Goal: Information Seeking & Learning: Check status

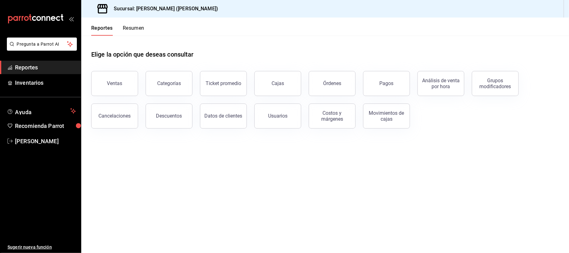
click at [119, 79] on button "Ventas" at bounding box center [114, 83] width 47 height 25
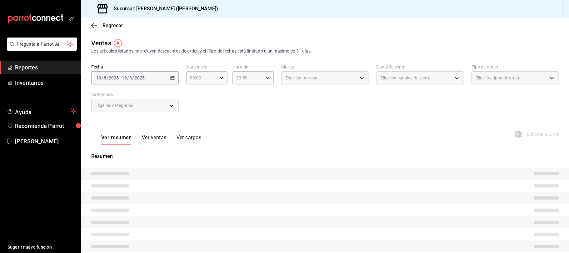
click at [155, 140] on button "Ver ventas" at bounding box center [154, 139] width 25 height 11
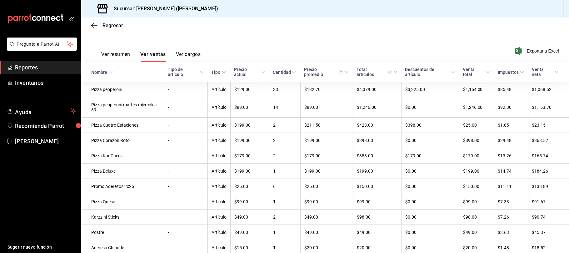
scroll to position [115, 0]
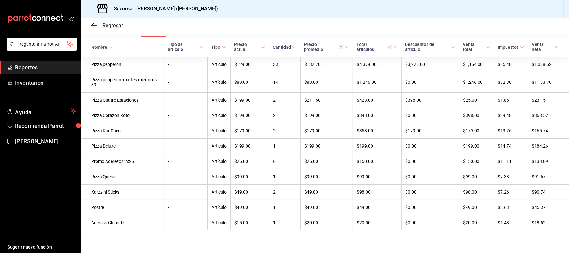
click at [117, 23] on span "Regresar" at bounding box center [113, 26] width 21 height 6
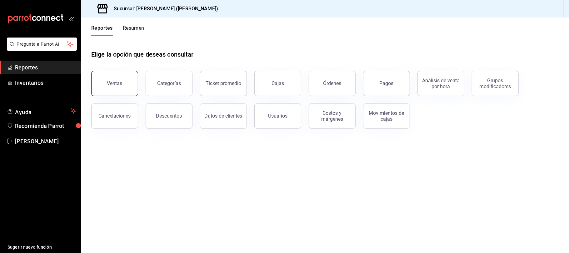
click at [131, 94] on div "Ventas" at bounding box center [111, 79] width 54 height 33
click at [118, 76] on button "Ventas" at bounding box center [114, 83] width 47 height 25
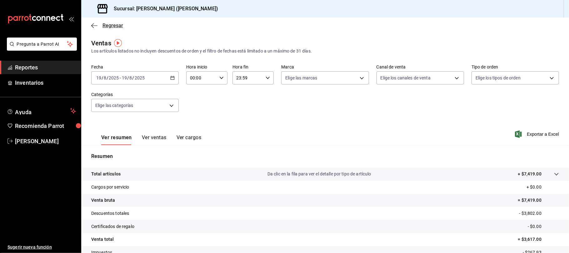
click at [108, 24] on span "Regresar" at bounding box center [113, 26] width 21 height 6
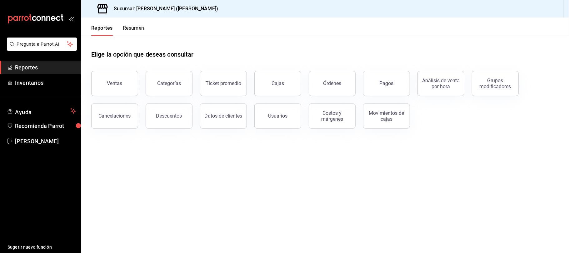
click at [139, 30] on button "Resumen" at bounding box center [134, 30] width 22 height 11
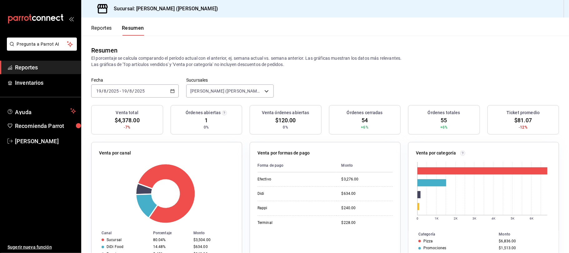
click at [98, 29] on button "Reportes" at bounding box center [101, 30] width 21 height 11
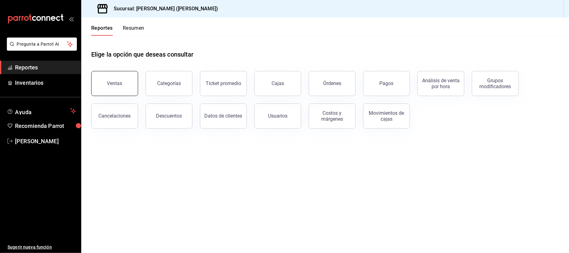
click at [111, 87] on button "Ventas" at bounding box center [114, 83] width 47 height 25
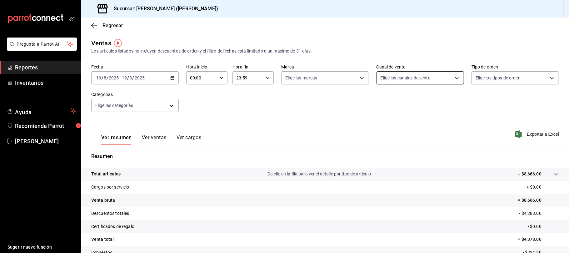
click at [399, 78] on body "Pregunta a Parrot AI Reportes Inventarios Ayuda Recomienda Parrot Catalina Eliz…" at bounding box center [284, 126] width 569 height 253
click at [420, 143] on li "Uber Eats" at bounding box center [416, 137] width 86 height 14
type input "UBER_EATS"
checkbox input "true"
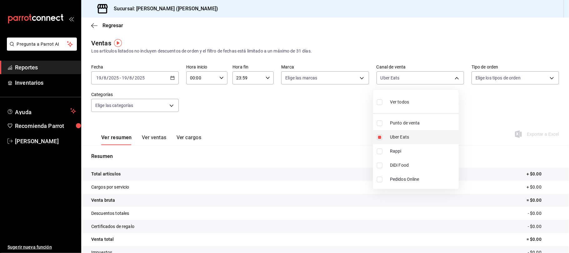
click at [420, 143] on li "Uber Eats" at bounding box center [416, 137] width 86 height 14
checkbox input "false"
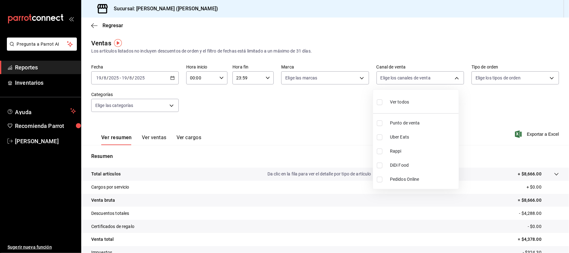
click at [416, 151] on span "Rappi" at bounding box center [423, 151] width 66 height 7
type input "RAPPI"
checkbox input "true"
click at [416, 151] on span "Rappi" at bounding box center [423, 151] width 66 height 7
checkbox input "false"
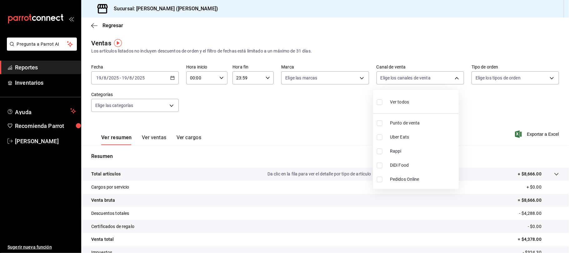
click at [119, 27] on div at bounding box center [284, 126] width 569 height 253
click at [118, 25] on span "Regresar" at bounding box center [113, 26] width 21 height 6
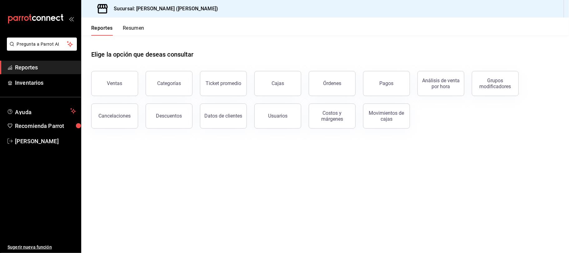
drag, startPoint x: 87, startPoint y: 63, endPoint x: 368, endPoint y: 208, distance: 315.8
click at [368, 208] on main "Elige la opción que deseas consultar Ventas Categorías Ticket promedio Cajas Ór…" at bounding box center [325, 144] width 488 height 217
click at [108, 28] on button "Reportes" at bounding box center [102, 30] width 22 height 11
click at [108, 86] on div "Ventas" at bounding box center [114, 83] width 15 height 6
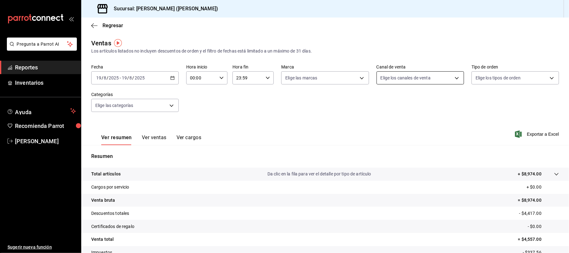
click at [395, 78] on body "Pregunta a Parrot AI Reportes Inventarios Ayuda Recomienda Parrot Catalina Eliz…" at bounding box center [284, 126] width 569 height 253
click at [403, 139] on span "Uber Eats" at bounding box center [423, 137] width 66 height 7
type input "UBER_EATS"
checkbox input "true"
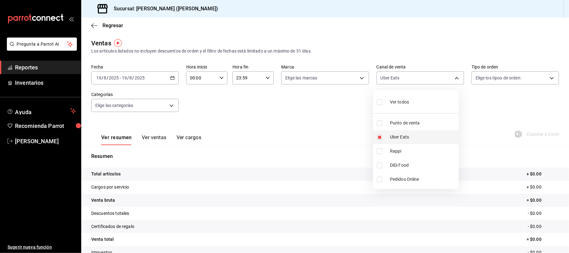
click at [401, 137] on span "Uber Eats" at bounding box center [423, 137] width 66 height 7
checkbox input "false"
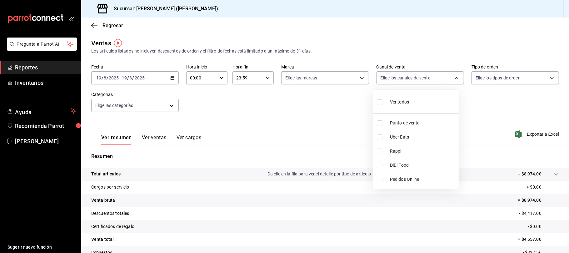
click at [405, 122] on span "Punto de venta" at bounding box center [423, 123] width 66 height 7
type input "PARROT"
checkbox input "true"
click at [296, 106] on div at bounding box center [284, 126] width 569 height 253
click at [150, 136] on button "Ver ventas" at bounding box center [154, 139] width 25 height 11
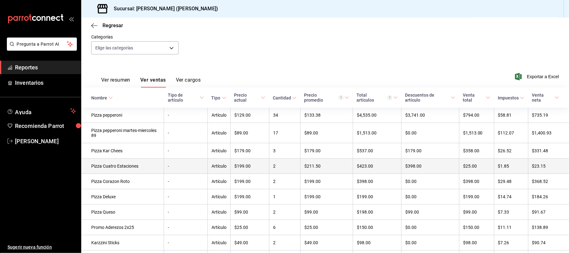
scroll to position [99, 0]
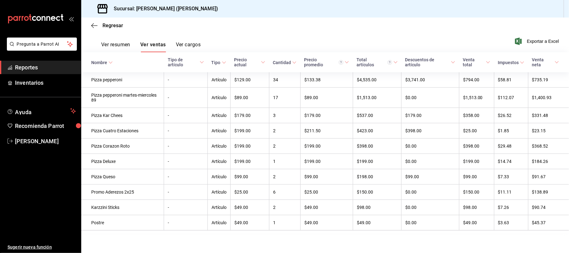
click at [100, 22] on div "Regresar" at bounding box center [325, 26] width 488 height 16
click at [104, 26] on span "Regresar" at bounding box center [113, 26] width 21 height 6
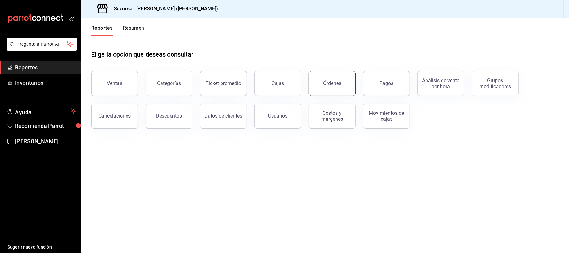
click at [334, 92] on button "Órdenes" at bounding box center [332, 83] width 47 height 25
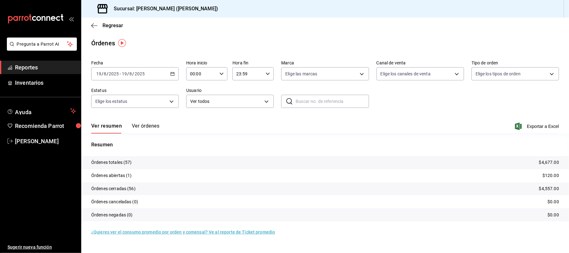
click at [550, 128] on span "Exportar a Excel" at bounding box center [538, 127] width 43 height 8
click at [113, 25] on span "Regresar" at bounding box center [113, 26] width 21 height 6
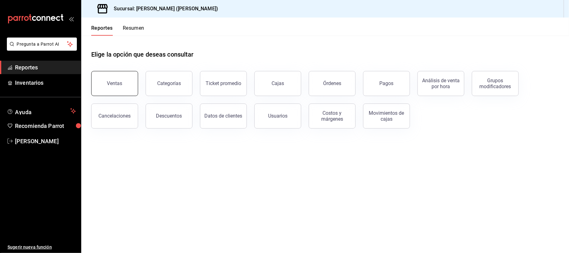
click at [113, 78] on button "Ventas" at bounding box center [114, 83] width 47 height 25
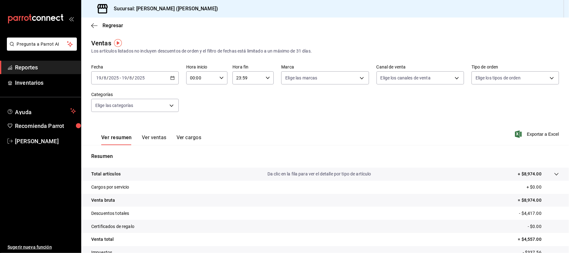
click at [400, 70] on div "Elige los canales de venta" at bounding box center [421, 77] width 88 height 16
click at [400, 74] on body "Pregunta a Parrot AI Reportes Inventarios Ayuda Recomienda Parrot Catalina Eliz…" at bounding box center [284, 126] width 569 height 253
click at [416, 167] on span "DiDi Food" at bounding box center [423, 165] width 66 height 7
type input "DIDI_FOOD"
checkbox input "true"
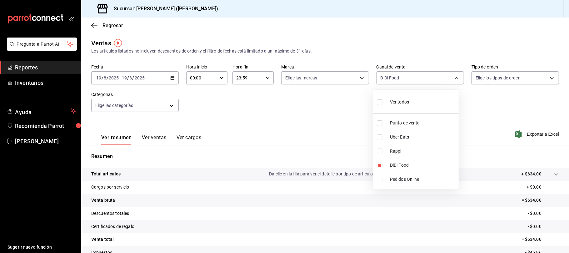
click at [289, 133] on div at bounding box center [284, 126] width 569 height 253
click at [412, 82] on body "Pregunta a Parrot AI Reportes Inventarios Ayuda Recomienda Parrot Catalina Eliz…" at bounding box center [284, 126] width 569 height 253
click at [407, 142] on li "Uber Eats" at bounding box center [416, 137] width 86 height 14
type input "DIDI_FOOD,UBER_EATS"
checkbox input "true"
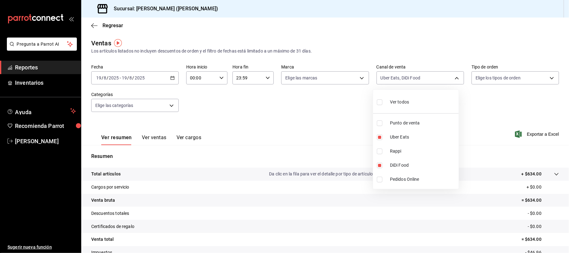
click at [407, 149] on span "Rappi" at bounding box center [423, 151] width 66 height 7
type input "DIDI_FOOD,UBER_EATS,RAPPI"
checkbox input "true"
click at [391, 163] on span "DiDi Food" at bounding box center [423, 165] width 66 height 7
type input "UBER_EATS,RAPPI"
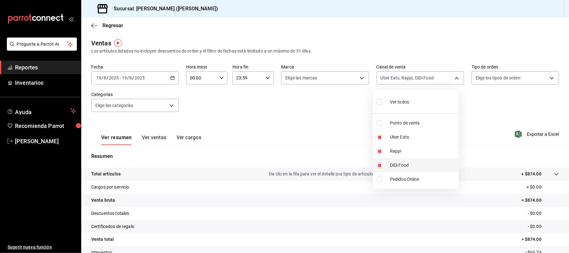
checkbox input "false"
click at [410, 147] on li "Rappi" at bounding box center [416, 151] width 86 height 14
type input "UBER_EATS"
checkbox input "false"
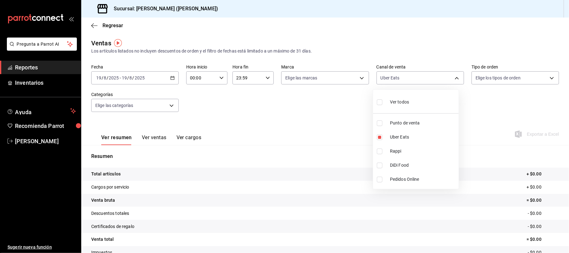
click at [412, 137] on span "Uber Eats" at bounding box center [423, 137] width 66 height 7
checkbox input "false"
click at [414, 135] on span "Uber Eats" at bounding box center [423, 137] width 66 height 7
type input "UBER_EATS"
checkbox input "true"
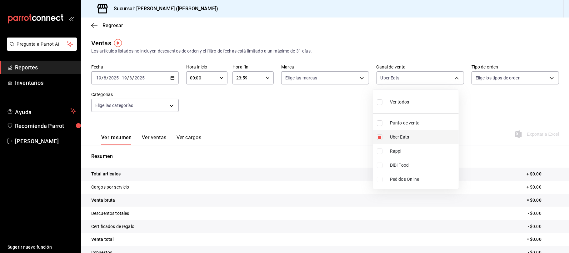
click at [414, 135] on span "Uber Eats" at bounding box center [423, 137] width 66 height 7
checkbox input "false"
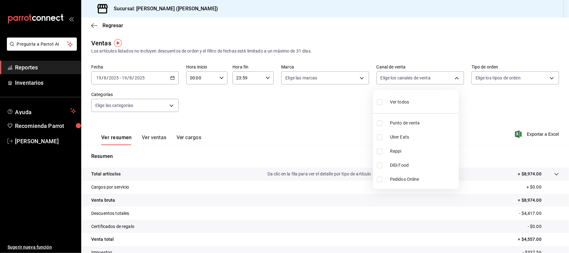
click at [406, 149] on span "Rappi" at bounding box center [423, 151] width 66 height 7
type input "RAPPI"
checkbox input "true"
click at [403, 167] on span "DiDi Food" at bounding box center [423, 165] width 66 height 7
type input "RAPPI,DIDI_FOOD"
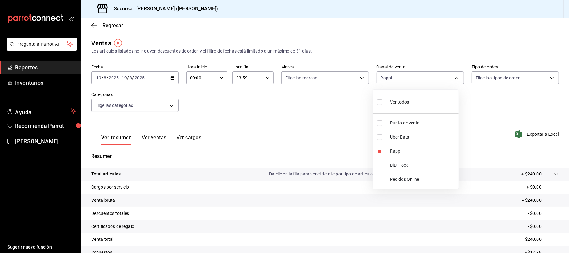
checkbox input "true"
click at [301, 117] on div at bounding box center [284, 126] width 569 height 253
click at [159, 138] on button "Ver ventas" at bounding box center [154, 139] width 25 height 11
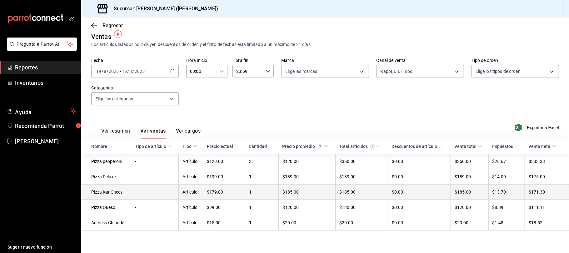
scroll to position [9, 0]
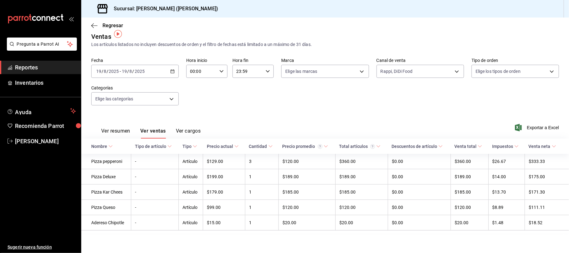
click at [114, 128] on button "Ver resumen" at bounding box center [115, 133] width 29 height 11
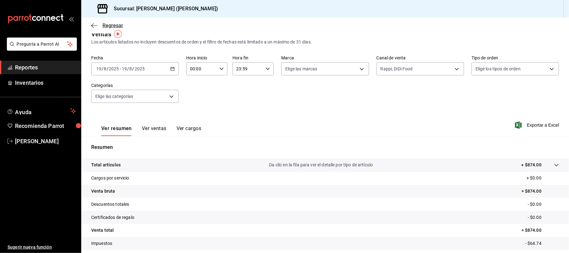
click at [119, 26] on span "Regresar" at bounding box center [113, 26] width 21 height 6
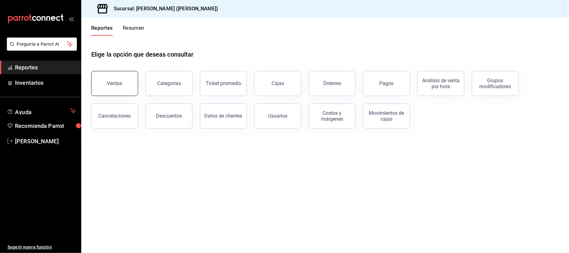
click at [119, 77] on button "Ventas" at bounding box center [114, 83] width 47 height 25
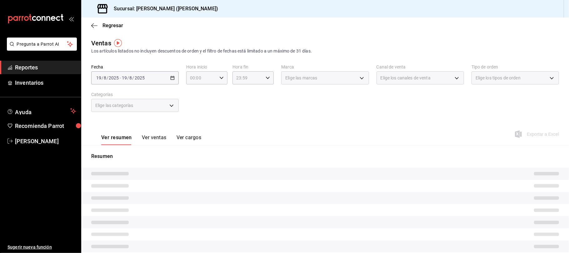
click at [445, 82] on body "Pregunta a Parrot AI Reportes Inventarios Ayuda Recomienda Parrot Catalina Eliz…" at bounding box center [284, 126] width 569 height 253
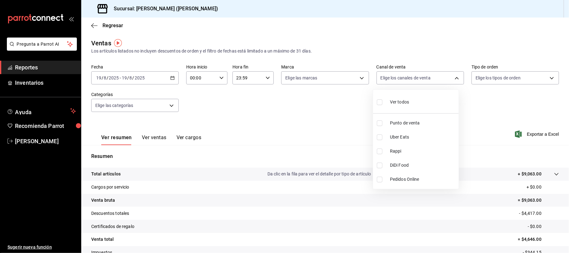
click at [427, 138] on span "Uber Eats" at bounding box center [423, 137] width 66 height 7
type input "UBER_EATS"
checkbox input "true"
click at [424, 151] on span "Rappi" at bounding box center [423, 151] width 66 height 7
type input "UBER_EATS,RAPPI"
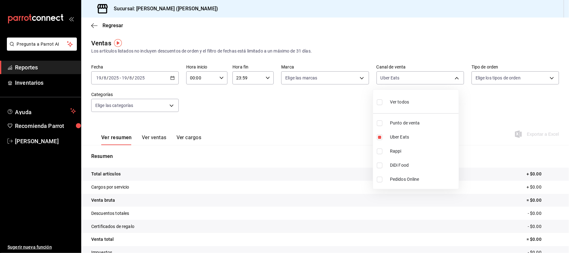
checkbox input "true"
click at [413, 165] on span "DiDi Food" at bounding box center [423, 165] width 66 height 7
type input "UBER_EATS,RAPPI,DIDI_FOOD"
checkbox input "true"
click at [281, 116] on div at bounding box center [284, 126] width 569 height 253
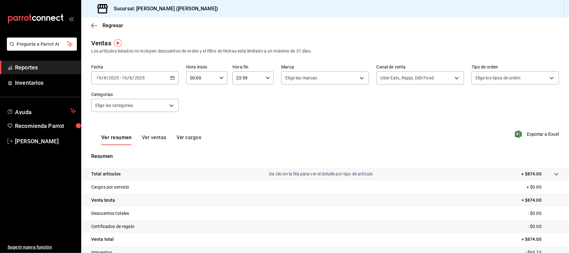
click at [161, 135] on button "Ver ventas" at bounding box center [154, 139] width 25 height 11
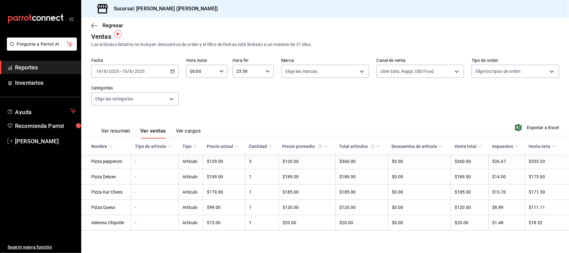
scroll to position [9, 0]
click at [421, 68] on body "Pregunta a Parrot AI Reportes Inventarios Ayuda Recomienda Parrot Catalina Eliz…" at bounding box center [284, 126] width 569 height 253
click at [417, 156] on span "DiDi Food" at bounding box center [423, 156] width 66 height 7
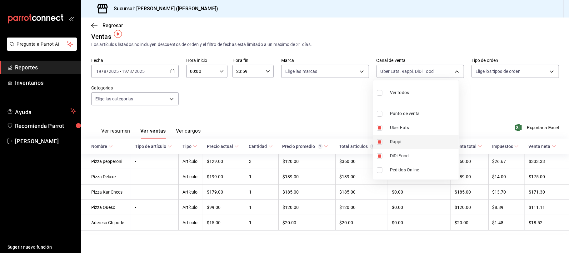
type input "UBER_EATS,RAPPI"
checkbox input "false"
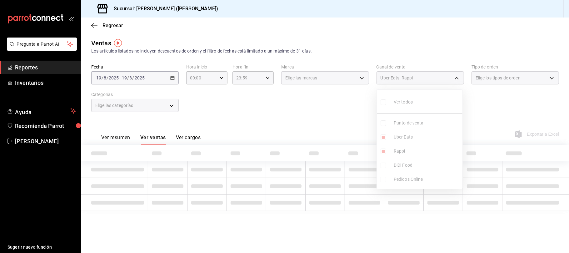
click at [413, 144] on li "Rappi" at bounding box center [420, 151] width 86 height 14
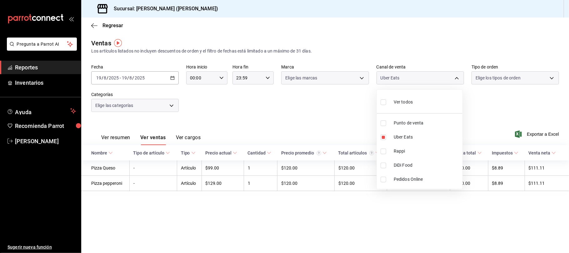
type input "UBER_EATS"
checkbox input "false"
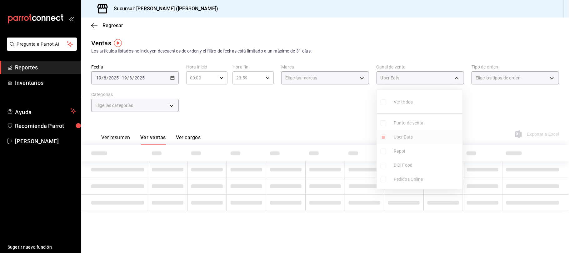
click at [408, 141] on li "Uber Eats" at bounding box center [420, 137] width 86 height 14
checkbox input "false"
click at [407, 128] on ul "Ver todos Punto de venta Uber Eats Rappi DiDi Food Pedidos Online" at bounding box center [420, 139] width 86 height 99
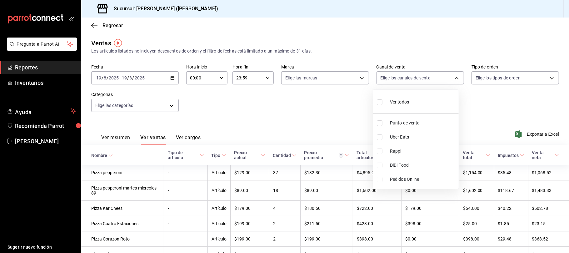
click at [407, 128] on li "Punto de venta" at bounding box center [416, 123] width 86 height 14
type input "PARROT"
checkbox input "true"
click at [252, 86] on div at bounding box center [284, 126] width 569 height 253
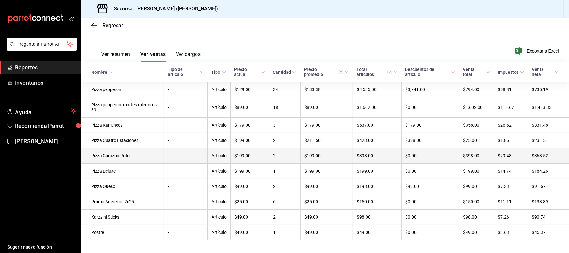
scroll to position [99, 0]
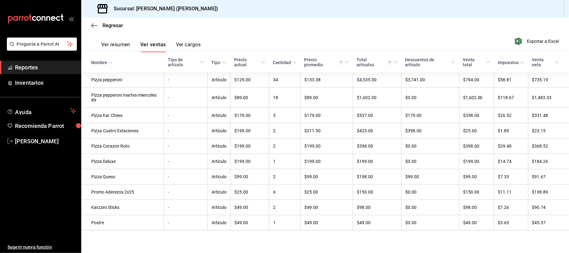
click at [113, 28] on div "Regresar" at bounding box center [325, 26] width 488 height 16
click at [112, 25] on span "Regresar" at bounding box center [113, 26] width 21 height 6
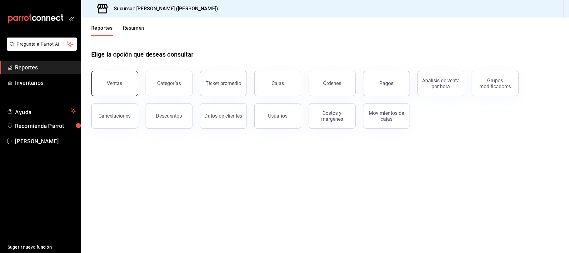
click at [116, 78] on button "Ventas" at bounding box center [114, 83] width 47 height 25
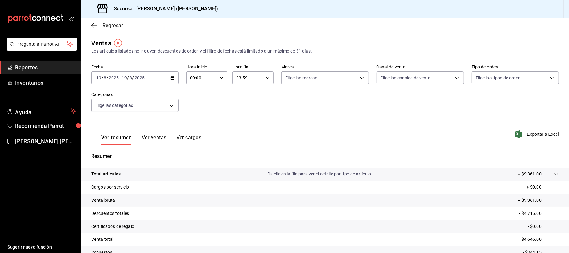
click at [114, 23] on span "Regresar" at bounding box center [113, 26] width 21 height 6
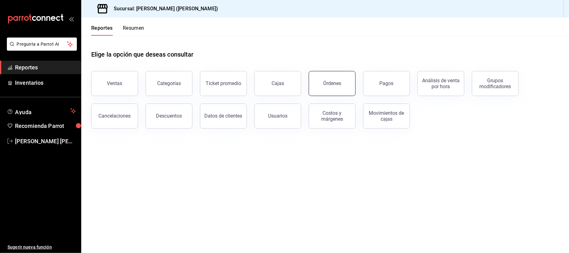
click at [323, 77] on button "Órdenes" at bounding box center [332, 83] width 47 height 25
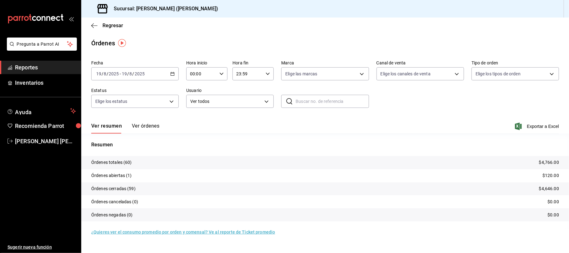
click at [140, 125] on button "Ver órdenes" at bounding box center [146, 128] width 28 height 11
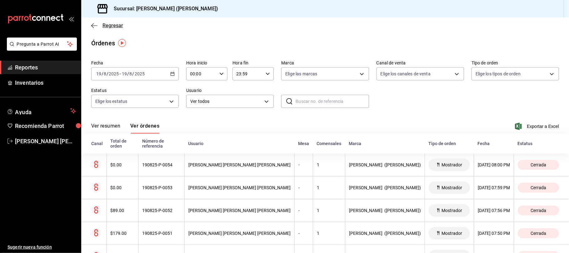
click at [114, 25] on span "Regresar" at bounding box center [113, 26] width 21 height 6
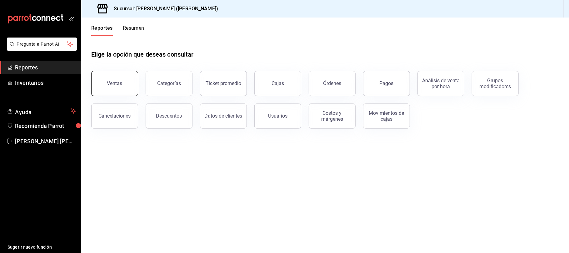
click at [120, 74] on button "Ventas" at bounding box center [114, 83] width 47 height 25
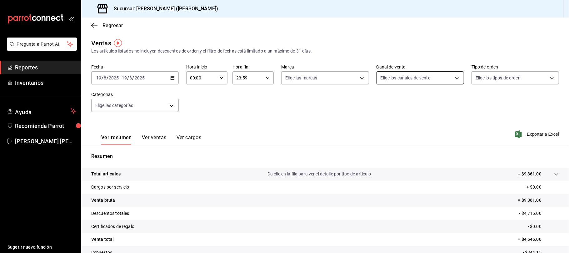
click at [412, 80] on body "Pregunta a Parrot AI Reportes Inventarios Ayuda Recomienda Parrot Catalina Eliz…" at bounding box center [284, 126] width 569 height 253
click at [410, 125] on span "Punto de venta" at bounding box center [423, 123] width 66 height 7
type input "PARROT"
checkbox input "true"
click at [272, 108] on div at bounding box center [284, 126] width 569 height 253
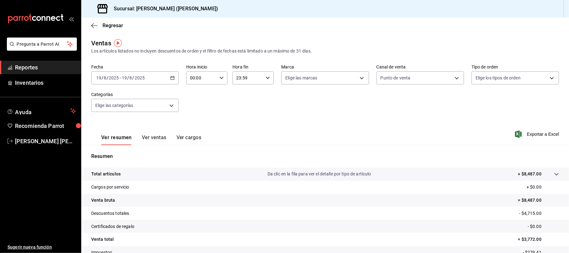
drag, startPoint x: 155, startPoint y: 138, endPoint x: 148, endPoint y: 137, distance: 7.9
click at [155, 138] on button "Ver ventas" at bounding box center [154, 139] width 25 height 11
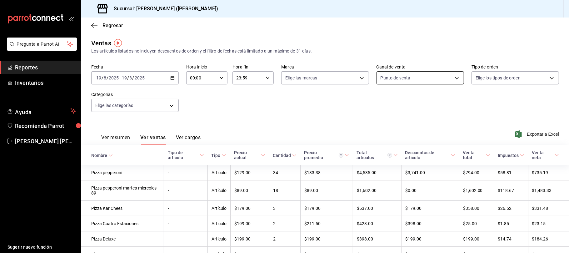
click at [400, 83] on body "Pregunta a Parrot AI Reportes Inventarios Ayuda Recomienda Parrot Catalina Eliz…" at bounding box center [284, 126] width 569 height 253
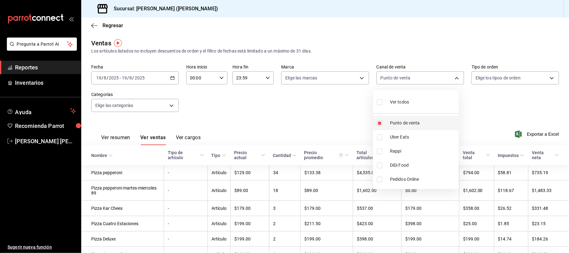
click at [421, 125] on span "Punto de venta" at bounding box center [423, 123] width 66 height 7
checkbox input "false"
click at [405, 147] on li "Rappi" at bounding box center [416, 151] width 86 height 14
type input "RAPPI"
checkbox input "true"
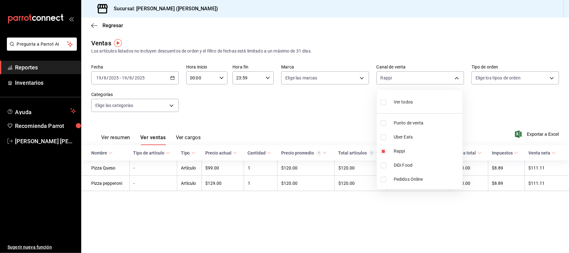
click at [401, 165] on span "DiDi Food" at bounding box center [427, 165] width 66 height 7
type input "RAPPI,DIDI_FOOD"
checkbox input "true"
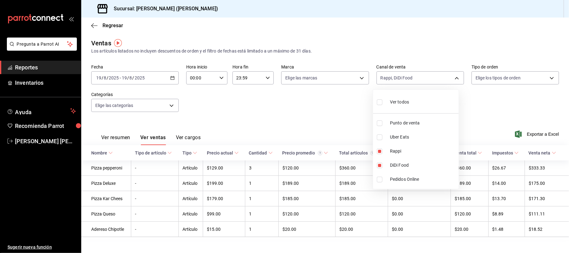
click at [404, 139] on span "Uber Eats" at bounding box center [423, 137] width 66 height 7
type input "RAPPI,DIDI_FOOD,UBER_EATS"
checkbox input "true"
click at [404, 139] on span "Uber Eats" at bounding box center [423, 137] width 66 height 7
type input "RAPPI,DIDI_FOOD"
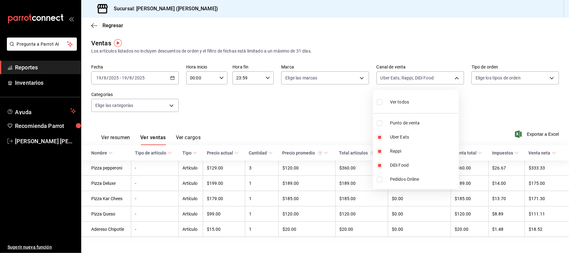
checkbox input "false"
click at [404, 139] on span "Uber Eats" at bounding box center [423, 137] width 66 height 7
type input "RAPPI,DIDI_FOOD,UBER_EATS"
checkbox input "true"
click at [116, 28] on div at bounding box center [284, 126] width 569 height 253
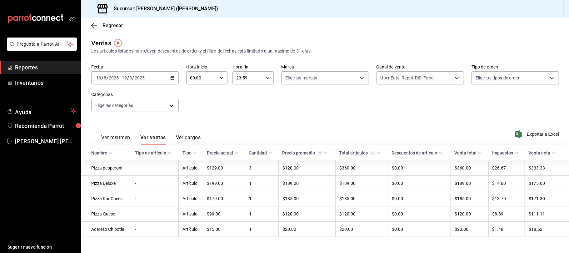
click at [115, 27] on span "Regresar" at bounding box center [113, 26] width 21 height 6
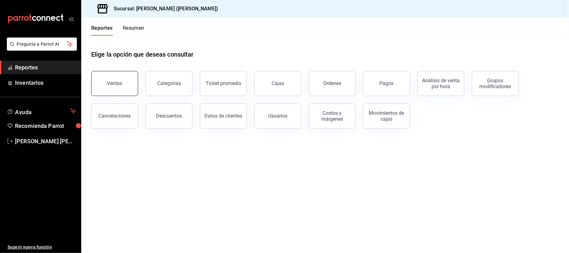
click at [114, 91] on button "Ventas" at bounding box center [114, 83] width 47 height 25
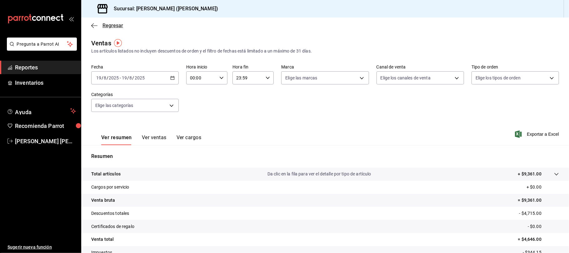
click at [119, 27] on span "Regresar" at bounding box center [113, 26] width 21 height 6
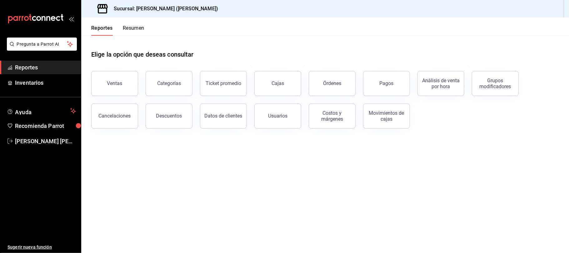
click at [374, 78] on button "Pagos" at bounding box center [386, 83] width 47 height 25
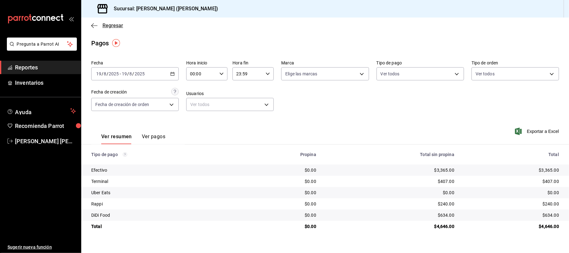
click at [120, 27] on span "Regresar" at bounding box center [113, 26] width 21 height 6
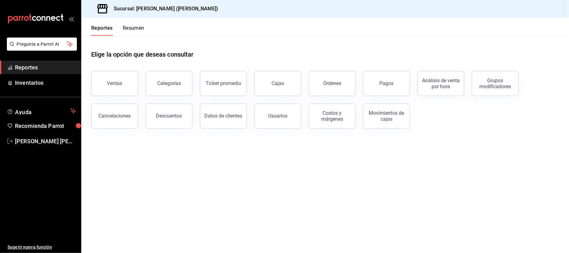
click at [413, 77] on div "Análisis de venta por hora" at bounding box center [437, 79] width 54 height 33
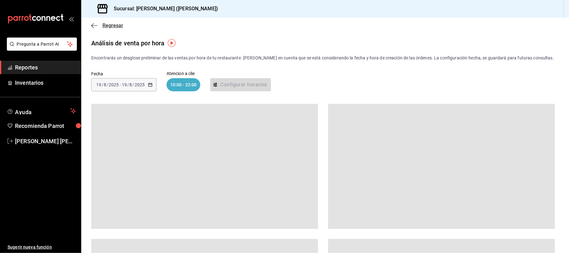
click at [103, 24] on span "Regresar" at bounding box center [113, 26] width 21 height 6
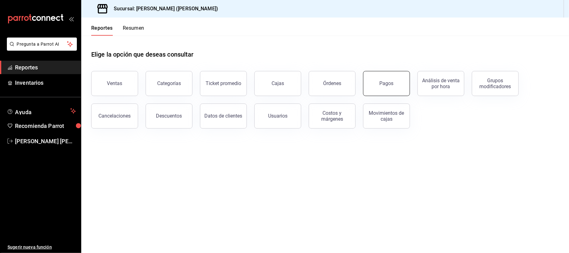
click at [378, 79] on button "Pagos" at bounding box center [386, 83] width 47 height 25
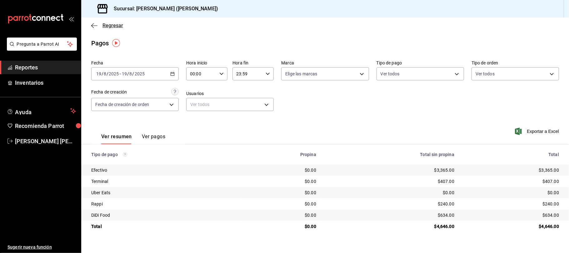
click at [113, 26] on span "Regresar" at bounding box center [113, 26] width 21 height 6
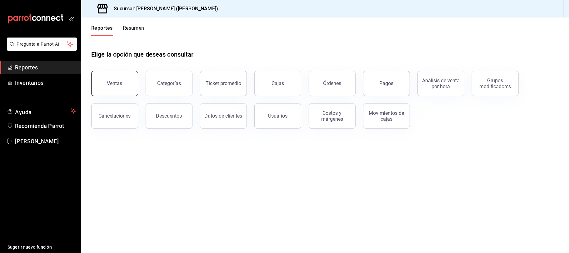
click at [118, 79] on button "Ventas" at bounding box center [114, 83] width 47 height 25
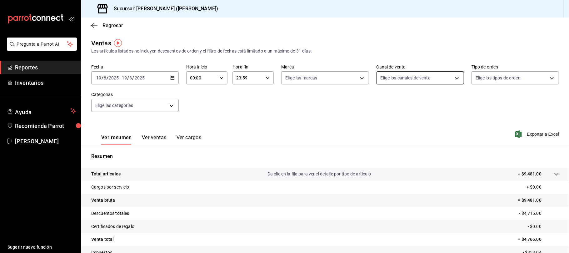
click at [389, 76] on body "Pregunta a Parrot AI Reportes Inventarios Ayuda Recomienda Parrot Catalina Eliz…" at bounding box center [284, 126] width 569 height 253
click at [393, 135] on span "Uber Eats" at bounding box center [423, 137] width 66 height 7
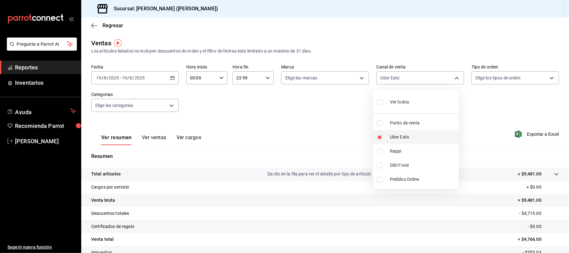
type input "UBER_EATS"
checkbox input "true"
click at [157, 140] on div at bounding box center [284, 126] width 569 height 253
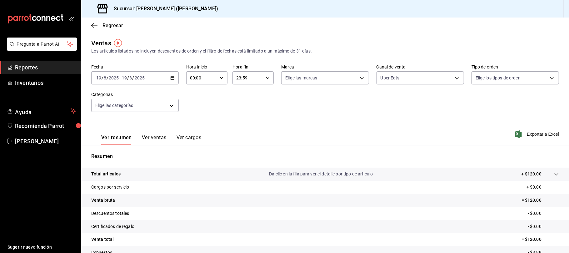
click at [157, 140] on button "Ver ventas" at bounding box center [154, 139] width 25 height 11
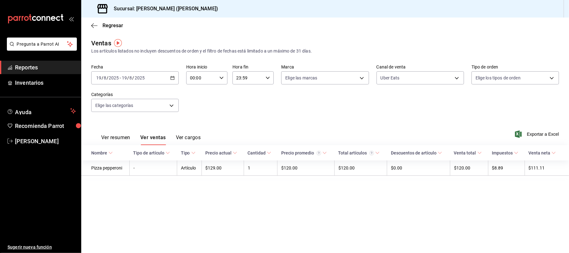
click at [130, 131] on div "Ver resumen Ver ventas Ver cargos" at bounding box center [145, 136] width 109 height 18
click at [124, 136] on button "Ver resumen" at bounding box center [115, 139] width 29 height 11
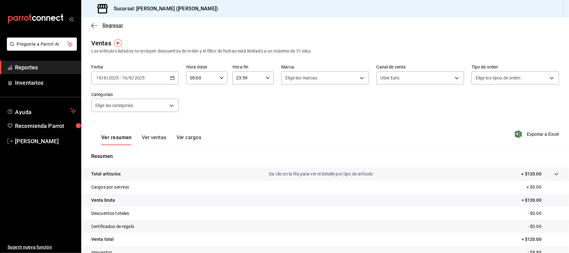
click at [114, 27] on span "Regresar" at bounding box center [113, 26] width 21 height 6
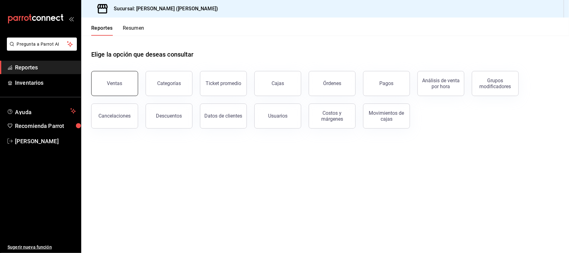
click at [112, 81] on div "Ventas" at bounding box center [114, 83] width 15 height 6
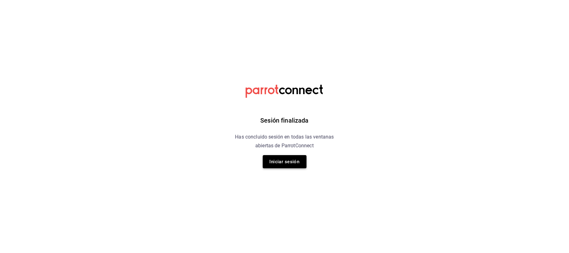
click at [294, 162] on button "Iniciar sesión" at bounding box center [285, 161] width 44 height 13
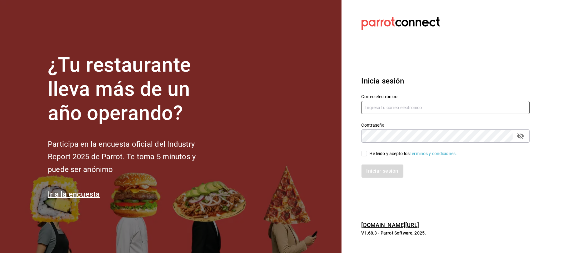
type input "karzzini.rg@karzo.mx"
click at [368, 155] on span "He leído y acepto los Términos y condiciones." at bounding box center [412, 153] width 90 height 7
click at [367, 155] on input "He leído y acepto los Términos y condiciones." at bounding box center [365, 154] width 6 height 6
checkbox input "true"
click at [378, 171] on button "Iniciar sesión" at bounding box center [383, 170] width 43 height 13
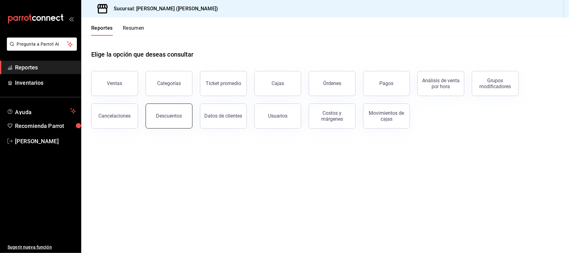
click at [182, 121] on button "Descuentos" at bounding box center [169, 115] width 47 height 25
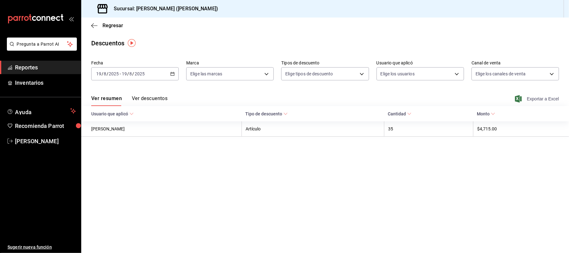
click at [540, 100] on span "Exportar a Excel" at bounding box center [538, 99] width 43 height 8
click at [122, 23] on span "Regresar" at bounding box center [113, 26] width 21 height 6
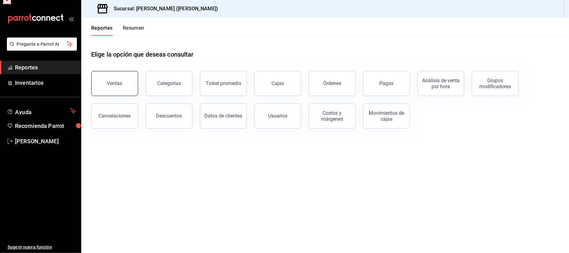
click at [123, 84] on button "Ventas" at bounding box center [114, 83] width 47 height 25
